Goal: Information Seeking & Learning: Learn about a topic

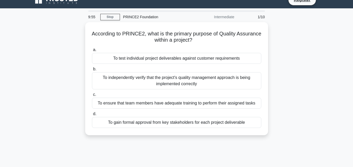
scroll to position [9, 0]
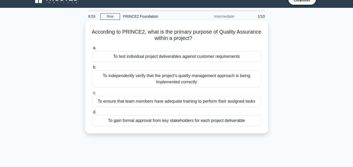
click at [211, 56] on div "To test individual project deliverables against customer requirements" at bounding box center [176, 56] width 169 height 11
click at [92, 50] on input "a. To test individual project deliverables against customer requirements" at bounding box center [92, 47] width 0 height 3
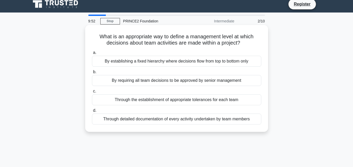
scroll to position [0, 0]
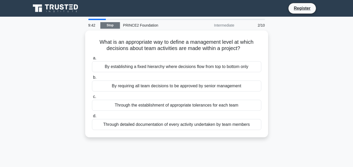
click at [115, 27] on link "Stop" at bounding box center [110, 25] width 20 height 7
